Goal: Task Accomplishment & Management: Manage account settings

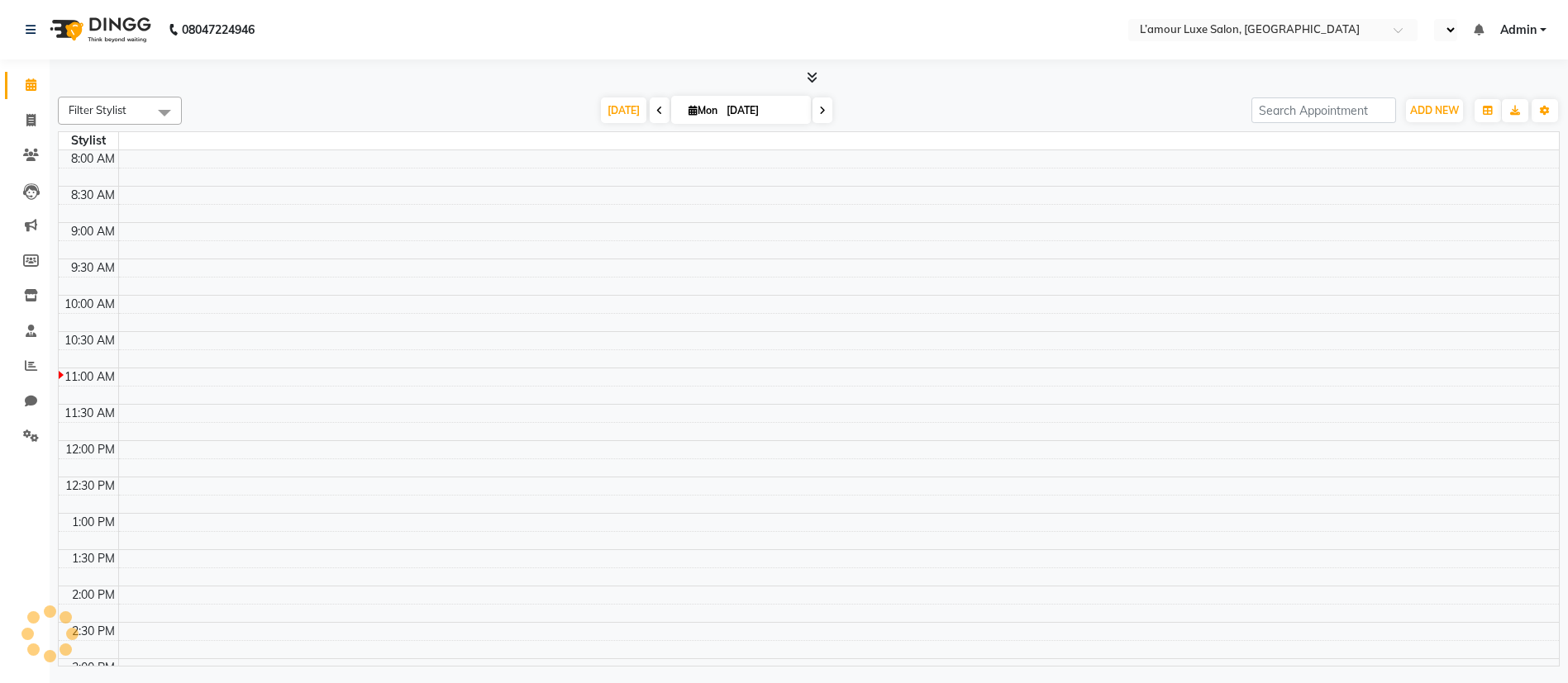
select select "en"
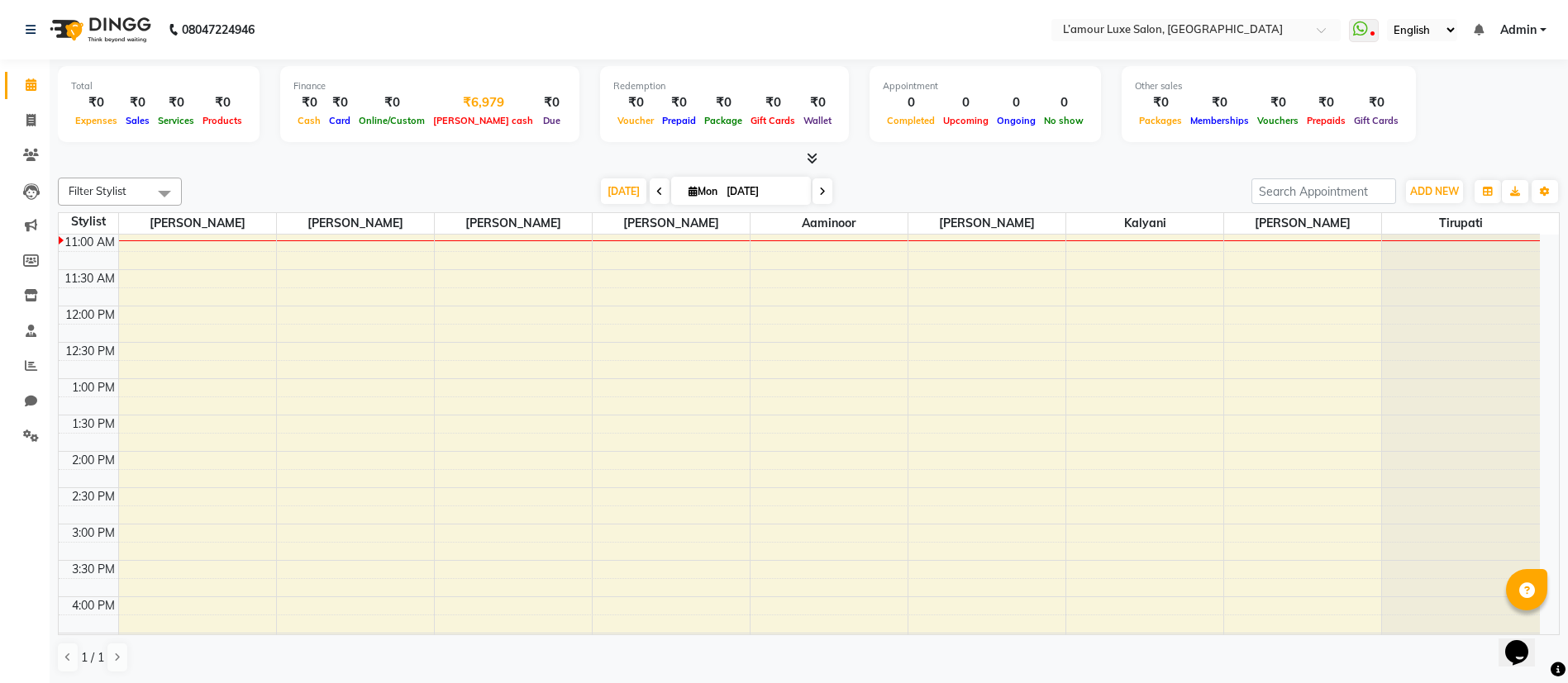
click at [456, 106] on div "₹6,979" at bounding box center [483, 102] width 108 height 19
select select "6414"
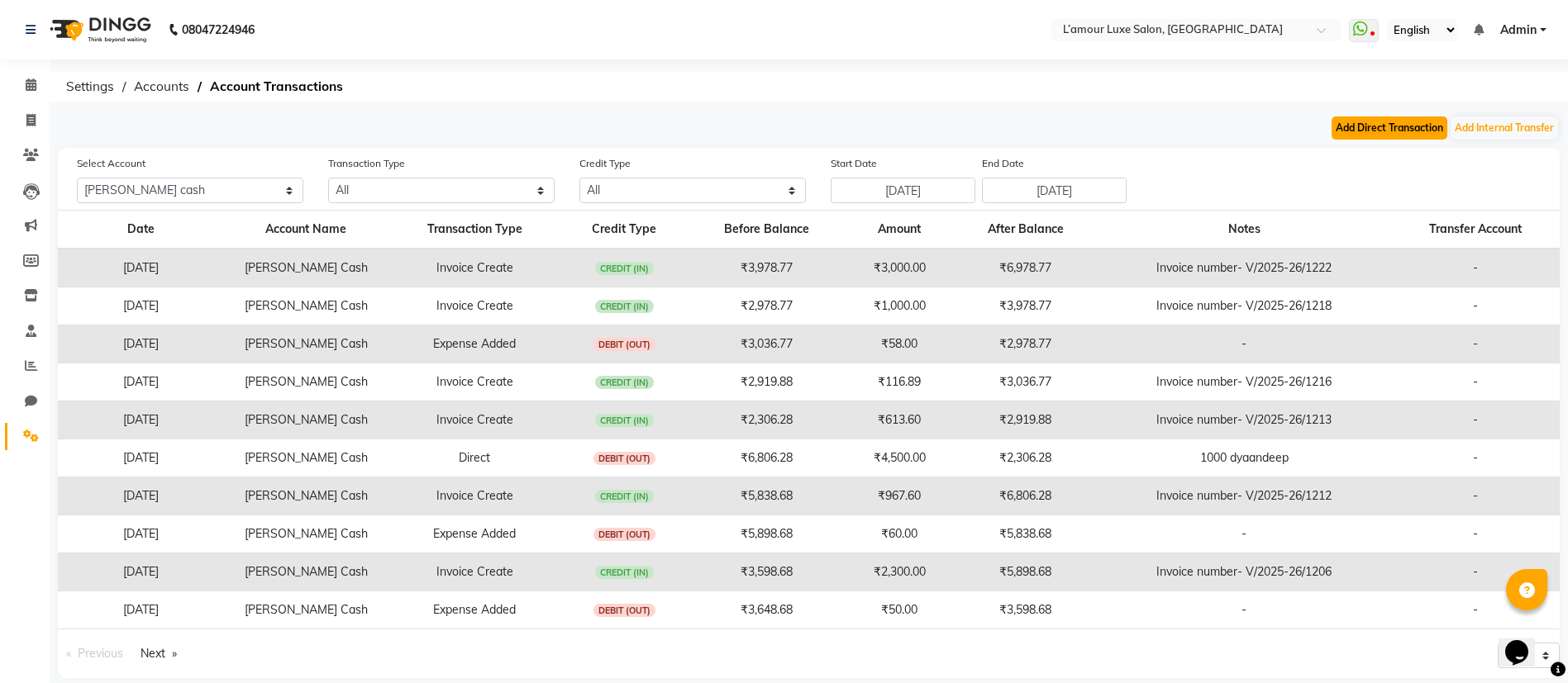
click at [1344, 119] on button "Add Direct Transaction" at bounding box center [1389, 128] width 116 height 23
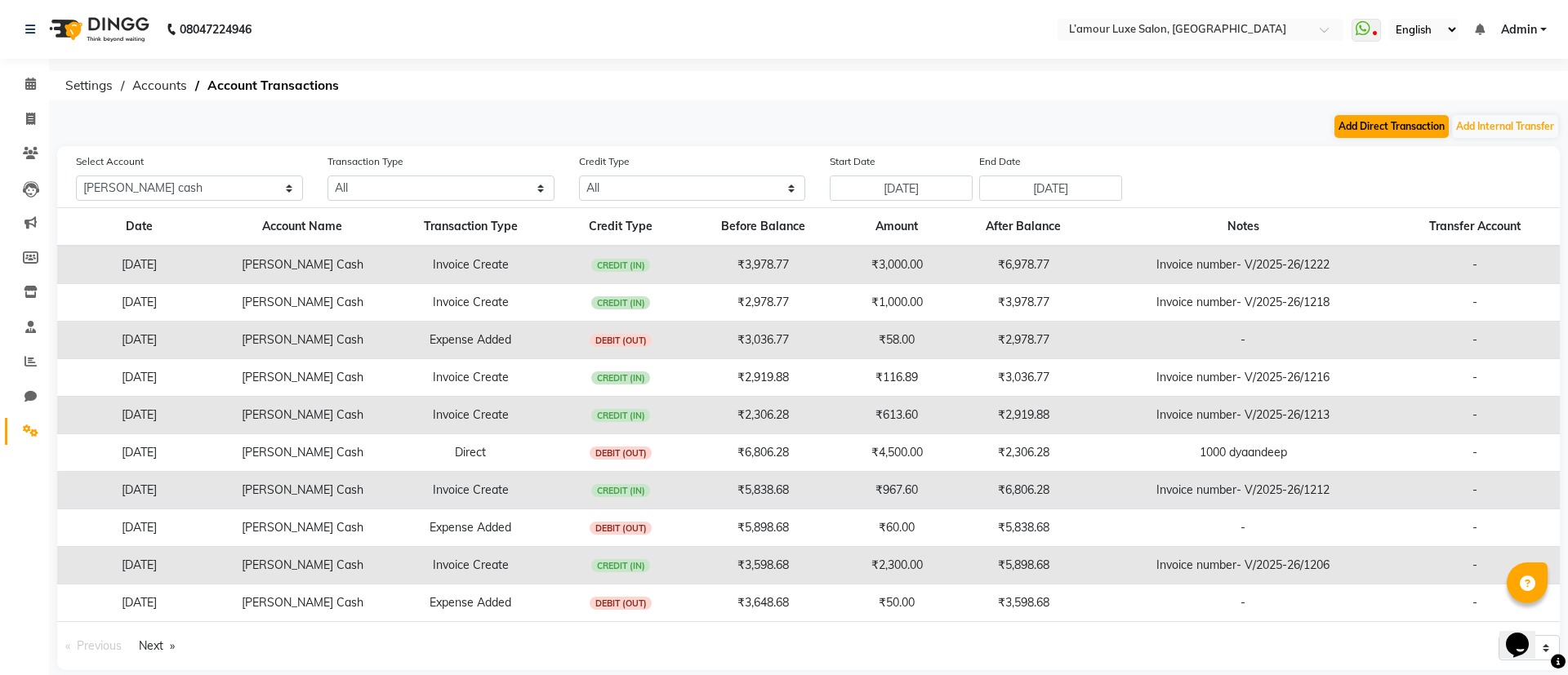
select select "direct"
select select "6414"
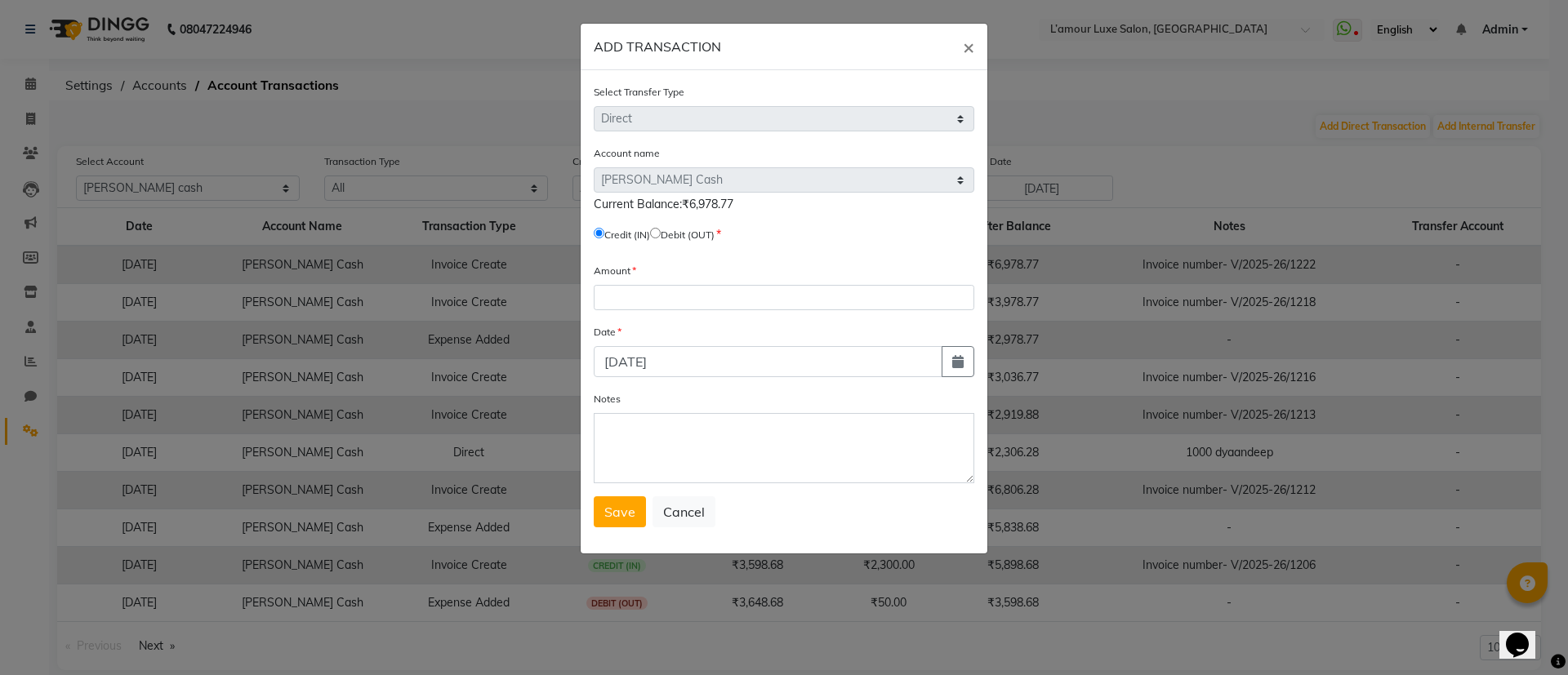
click at [661, 231] on input "radio" at bounding box center [655, 232] width 11 height 11
radio input "true"
click at [663, 298] on input "number" at bounding box center [784, 297] width 380 height 25
type input "3000"
click at [619, 520] on button "Save" at bounding box center [620, 512] width 53 height 31
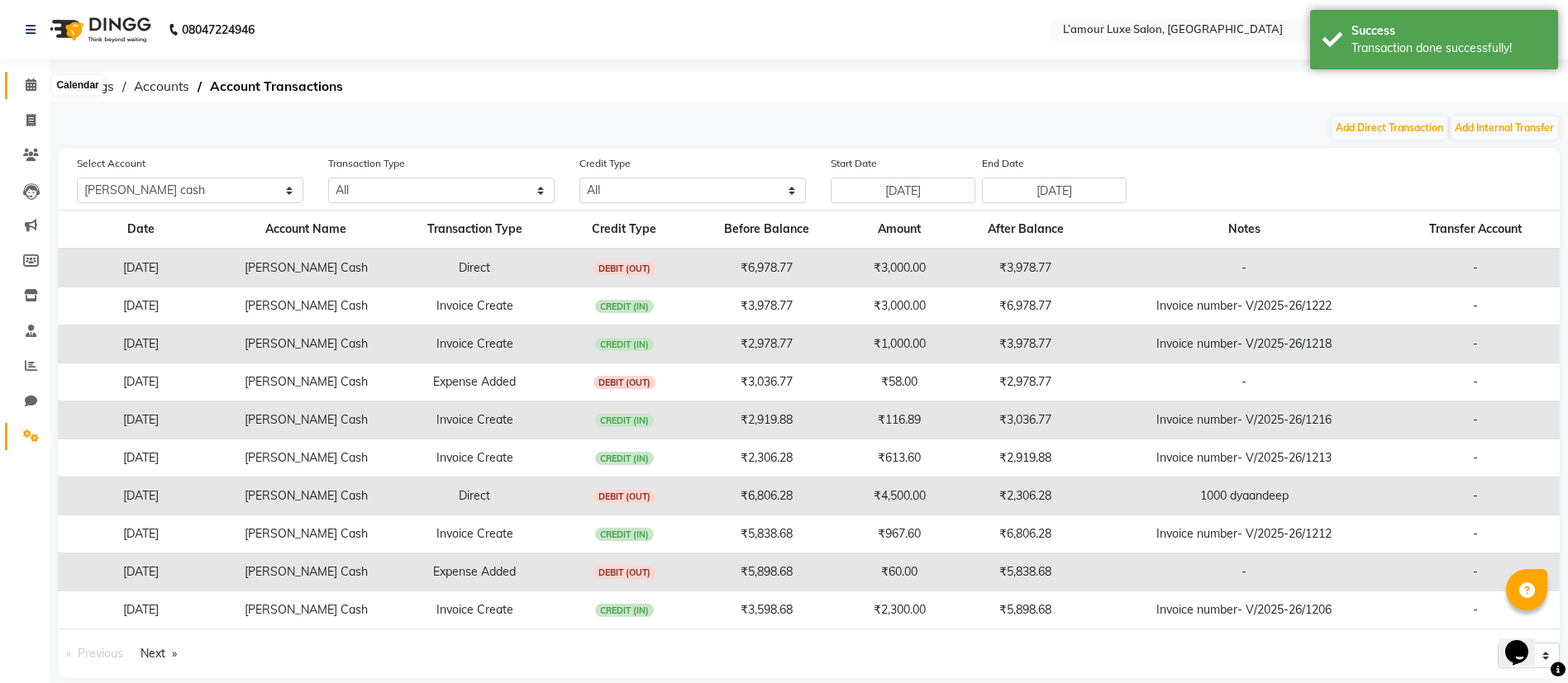
click at [31, 81] on icon at bounding box center [31, 84] width 11 height 12
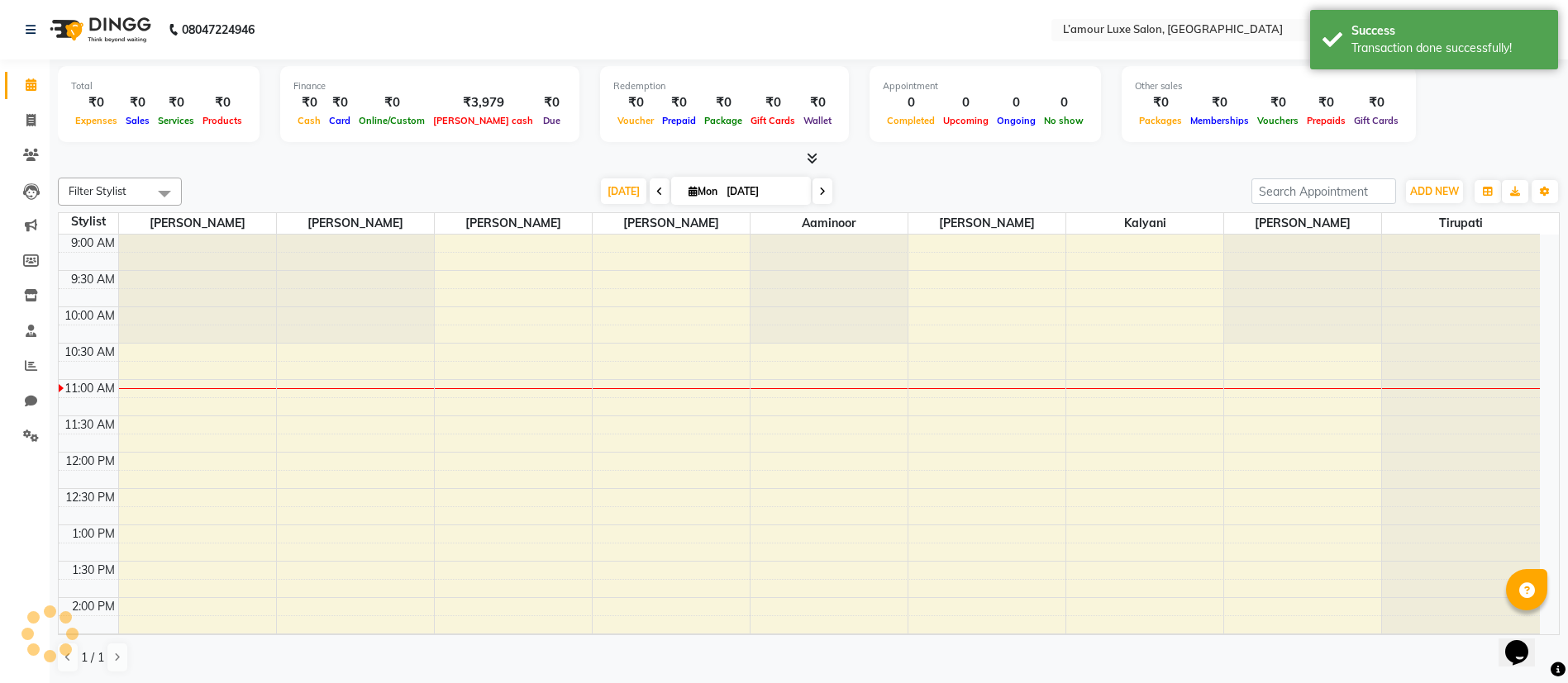
scroll to position [146, 0]
